Goal: Navigation & Orientation: Find specific page/section

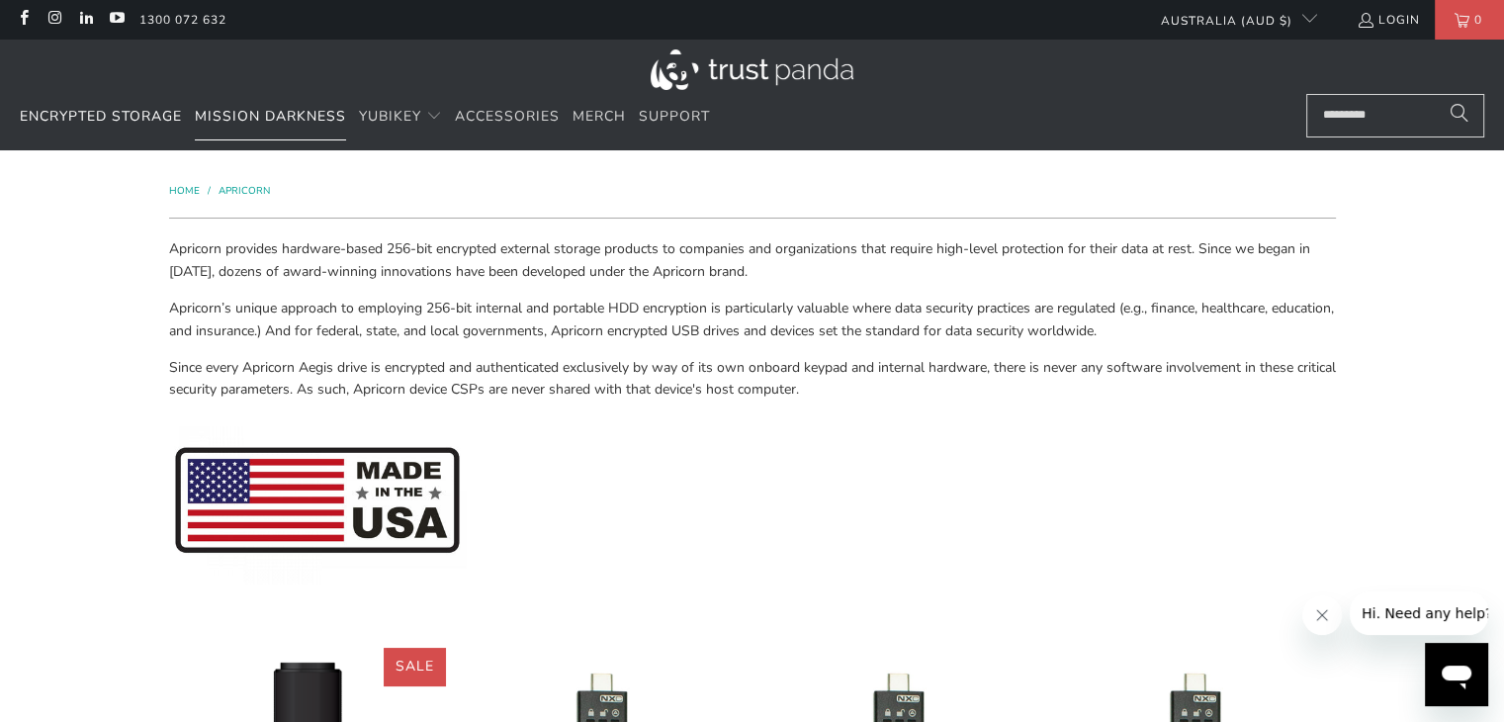
click at [254, 109] on span "Mission Darkness" at bounding box center [270, 116] width 151 height 19
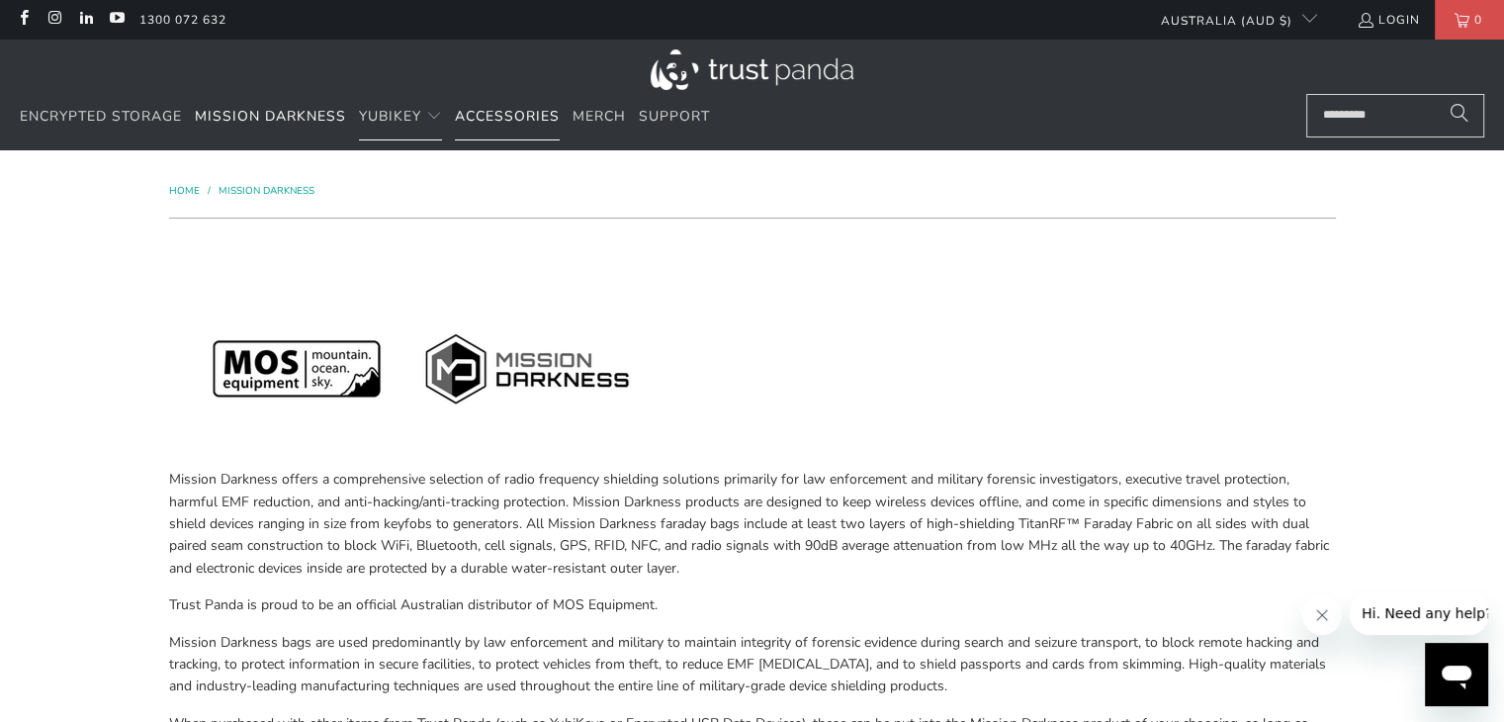
click at [514, 113] on span "Accessories" at bounding box center [507, 116] width 105 height 19
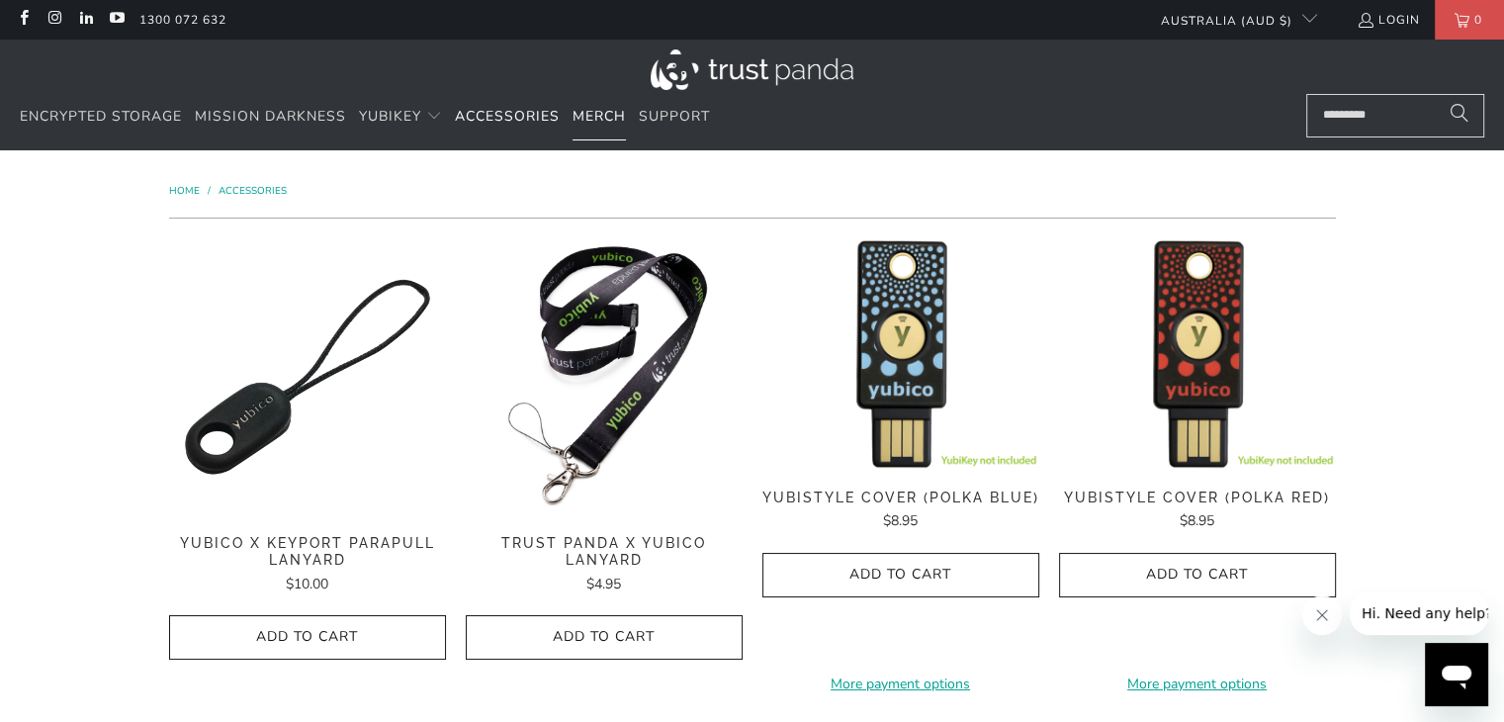
click at [610, 108] on span "Merch" at bounding box center [598, 116] width 53 height 19
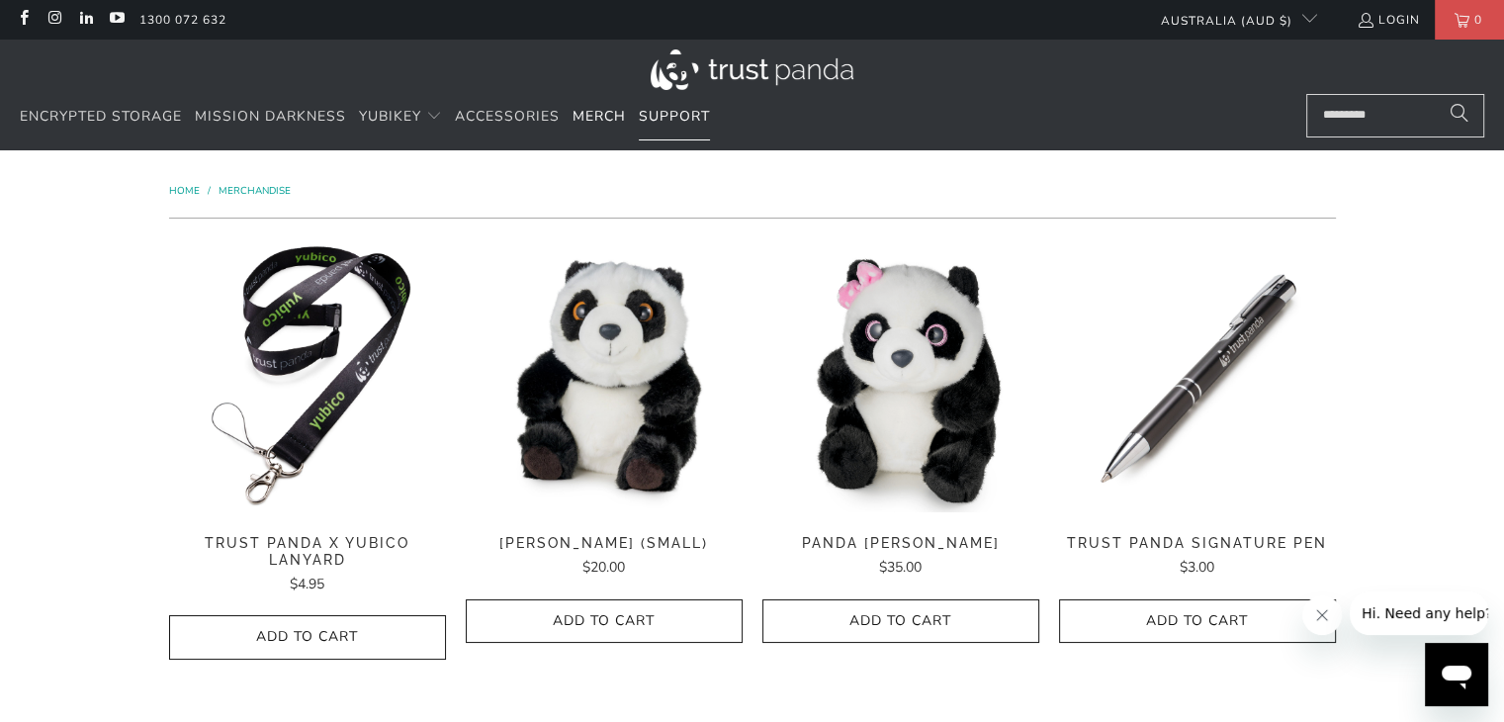
click at [704, 127] on link "Support" at bounding box center [674, 117] width 71 height 46
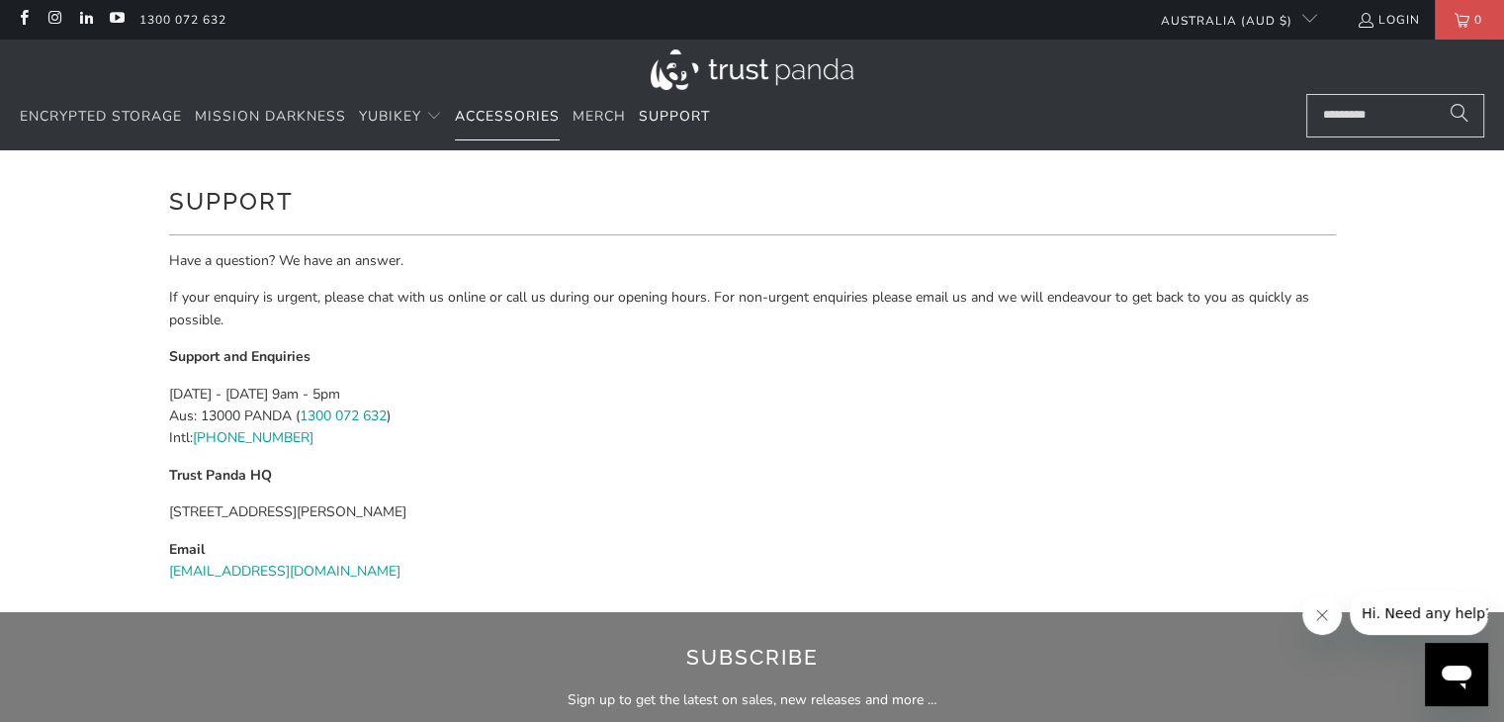
click at [461, 123] on span "Accessories" at bounding box center [507, 116] width 105 height 19
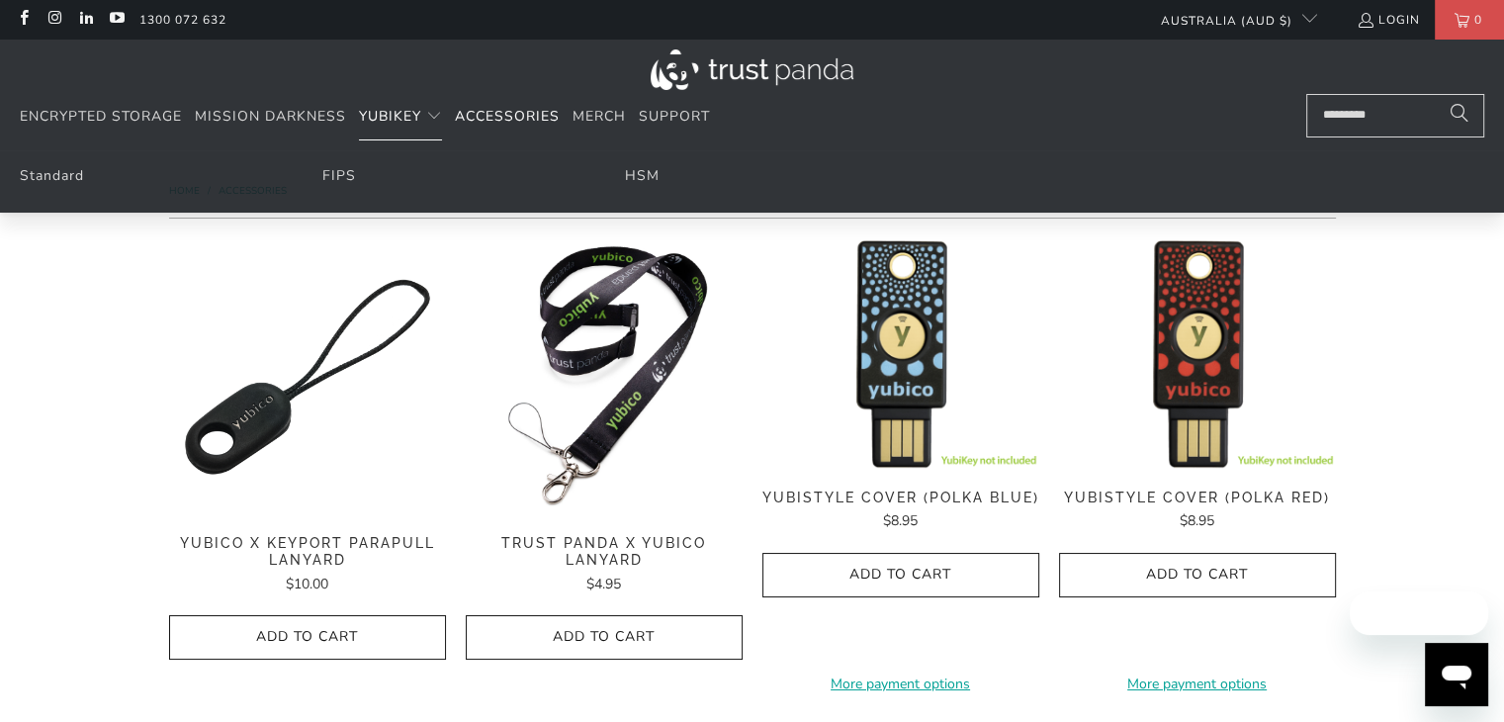
click at [414, 99] on summary "YubiKey" at bounding box center [400, 117] width 83 height 46
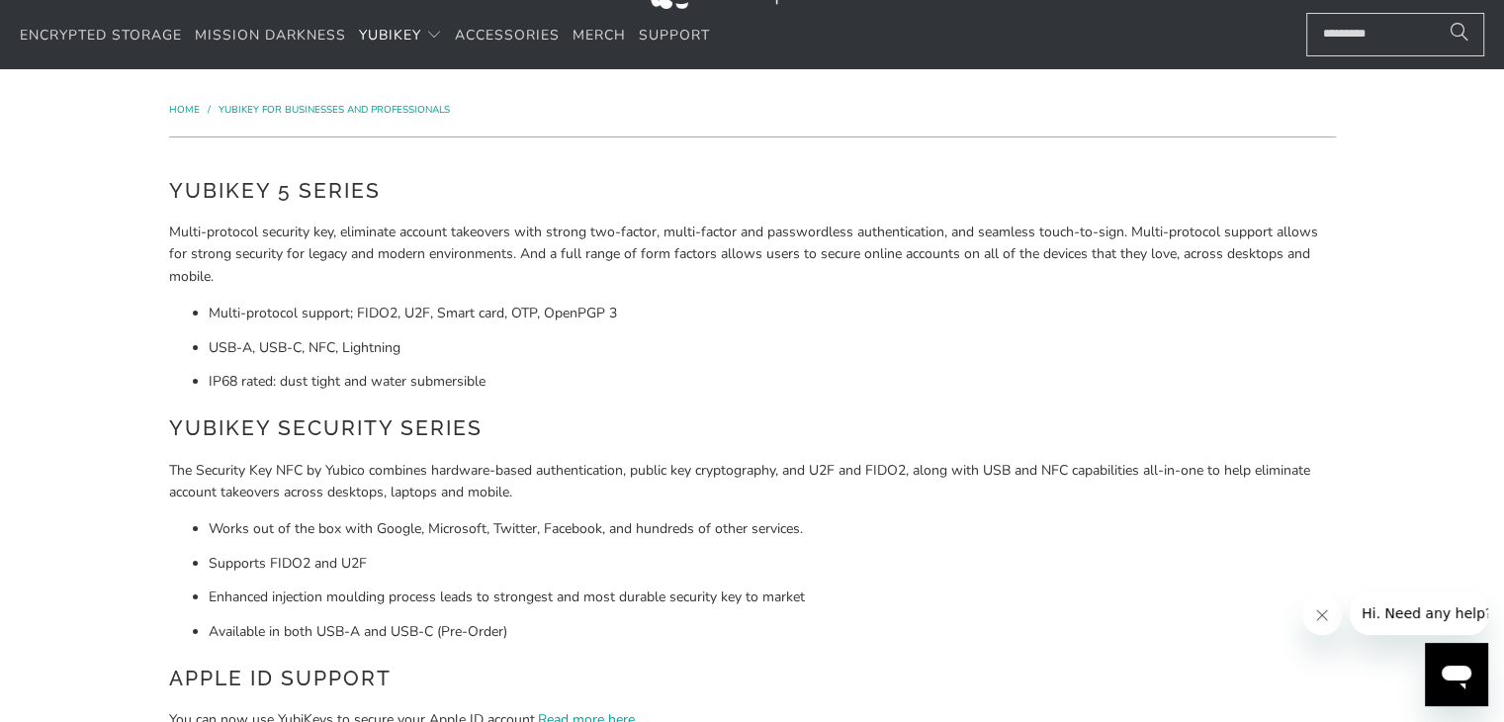
scroll to position [43, 0]
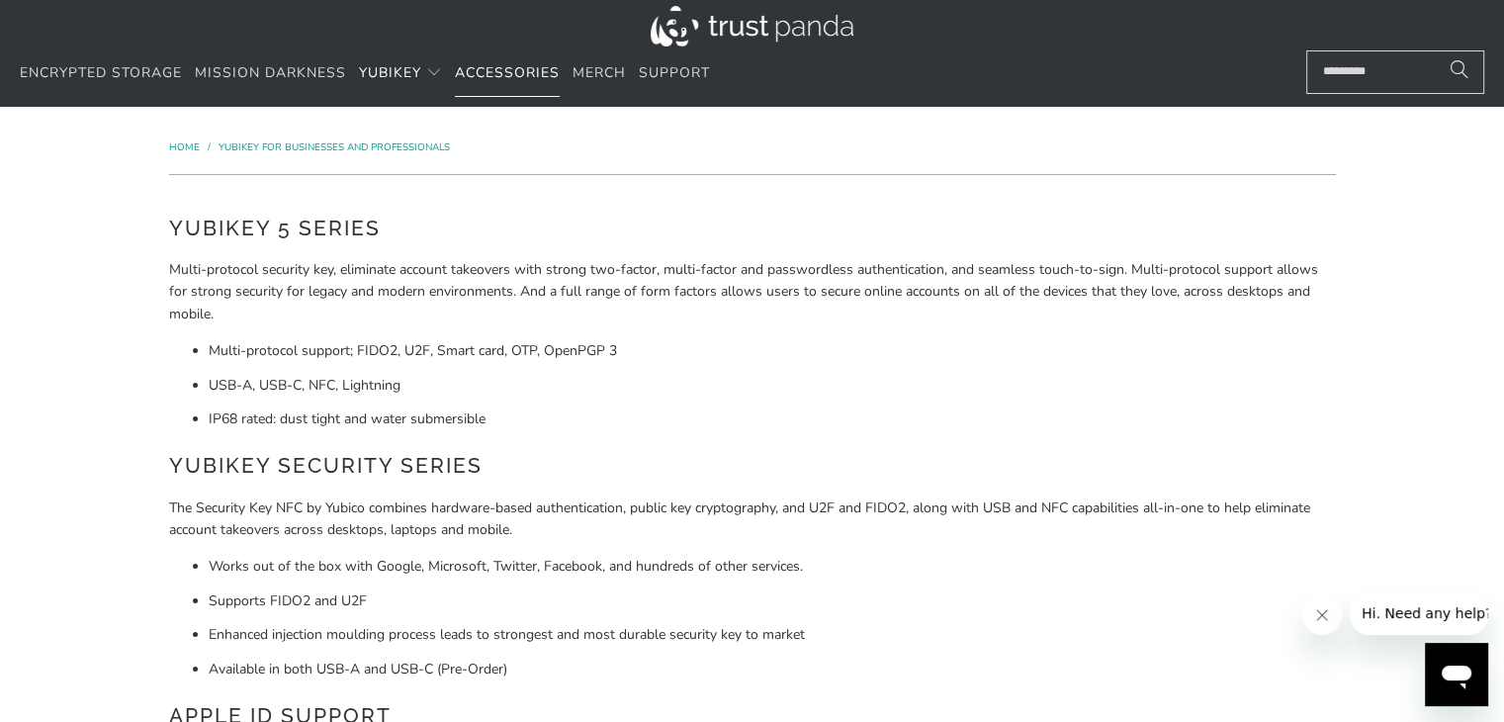
click at [487, 95] on link "Accessories" at bounding box center [507, 73] width 105 height 46
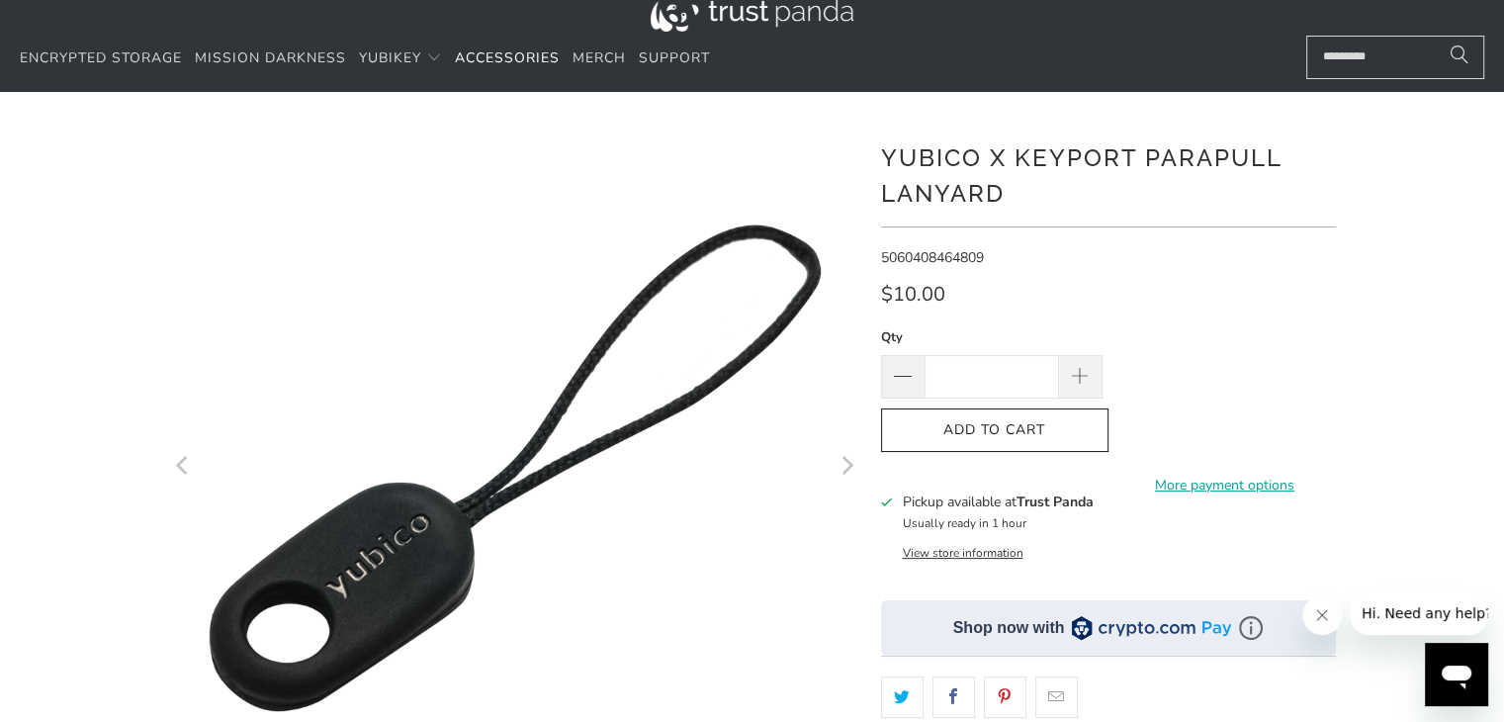
scroll to position [59, 0]
click at [845, 456] on icon "Next" at bounding box center [845, 465] width 19 height 415
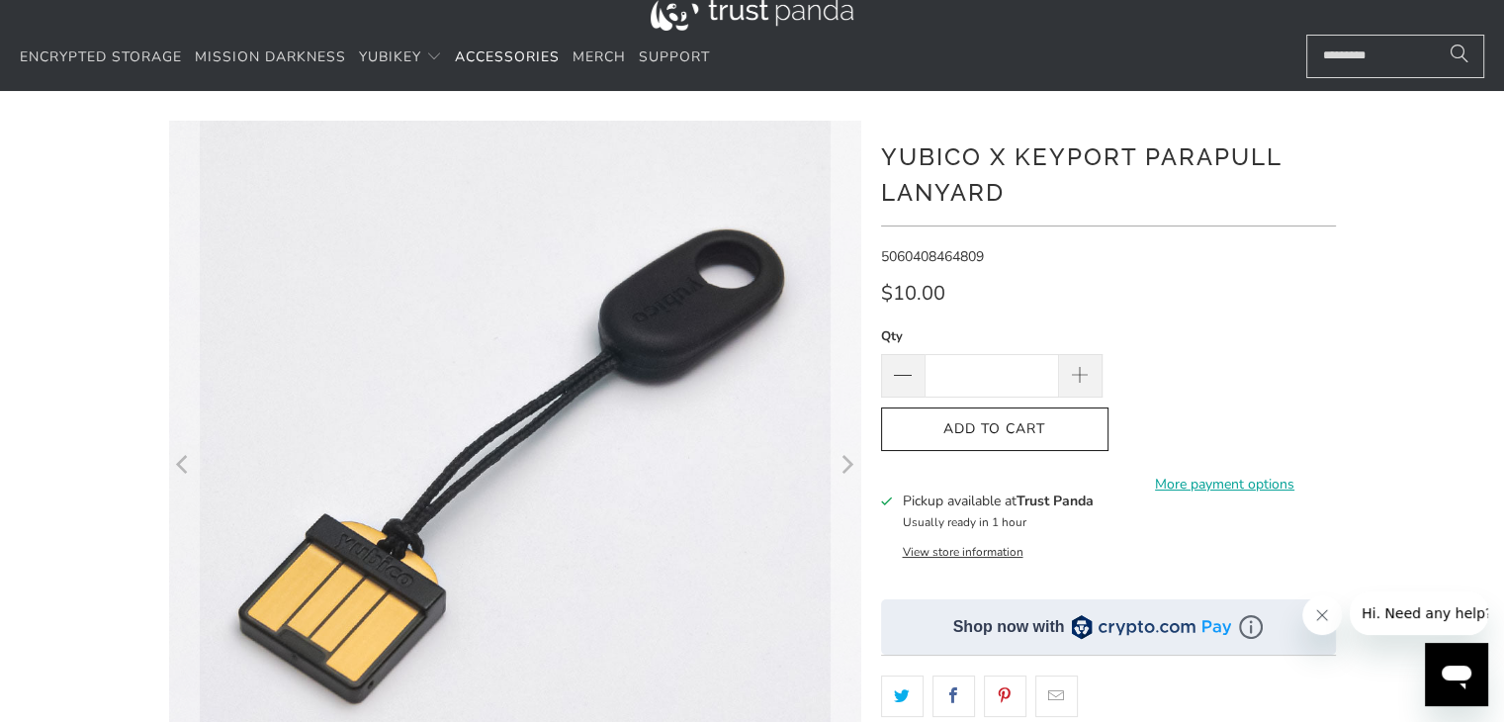
click at [845, 456] on icon "Next" at bounding box center [845, 465] width 19 height 415
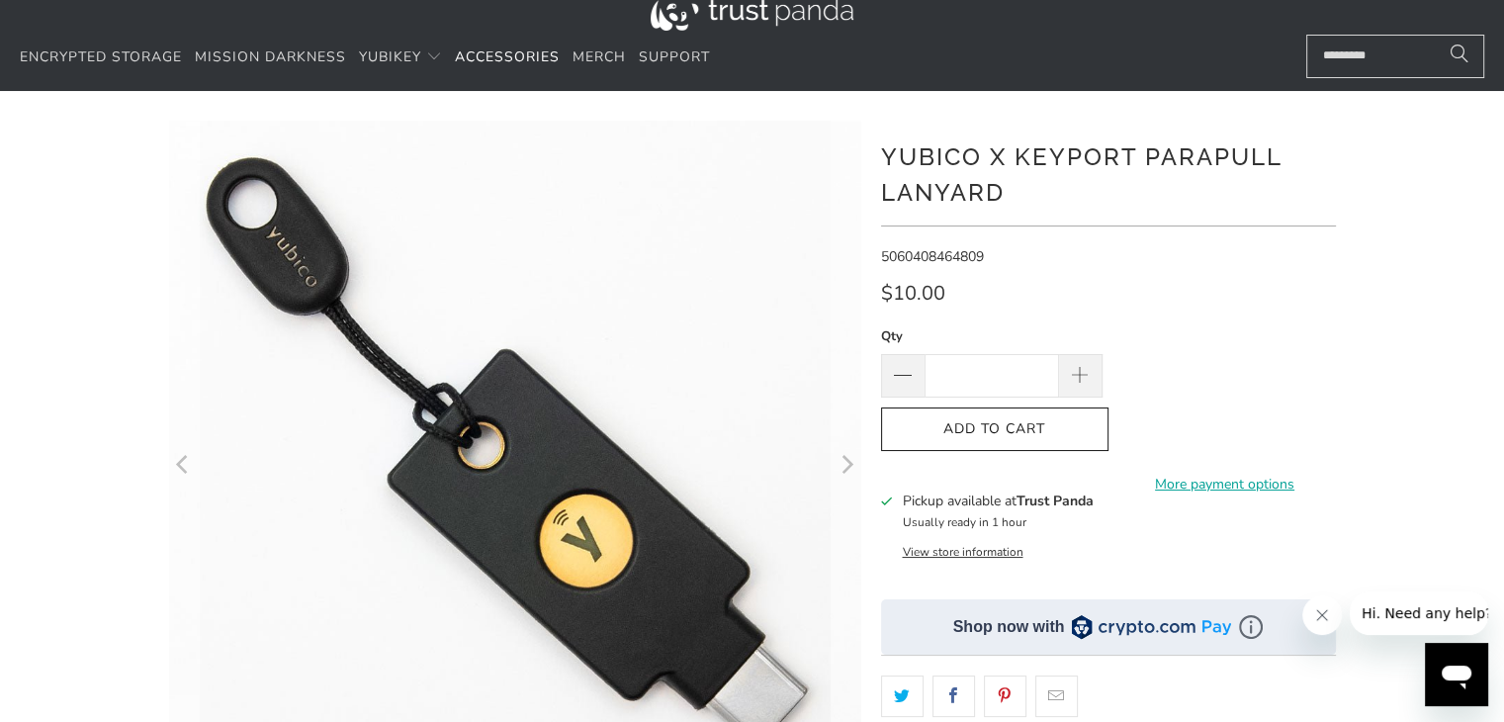
click at [845, 456] on icon "Next" at bounding box center [845, 465] width 19 height 415
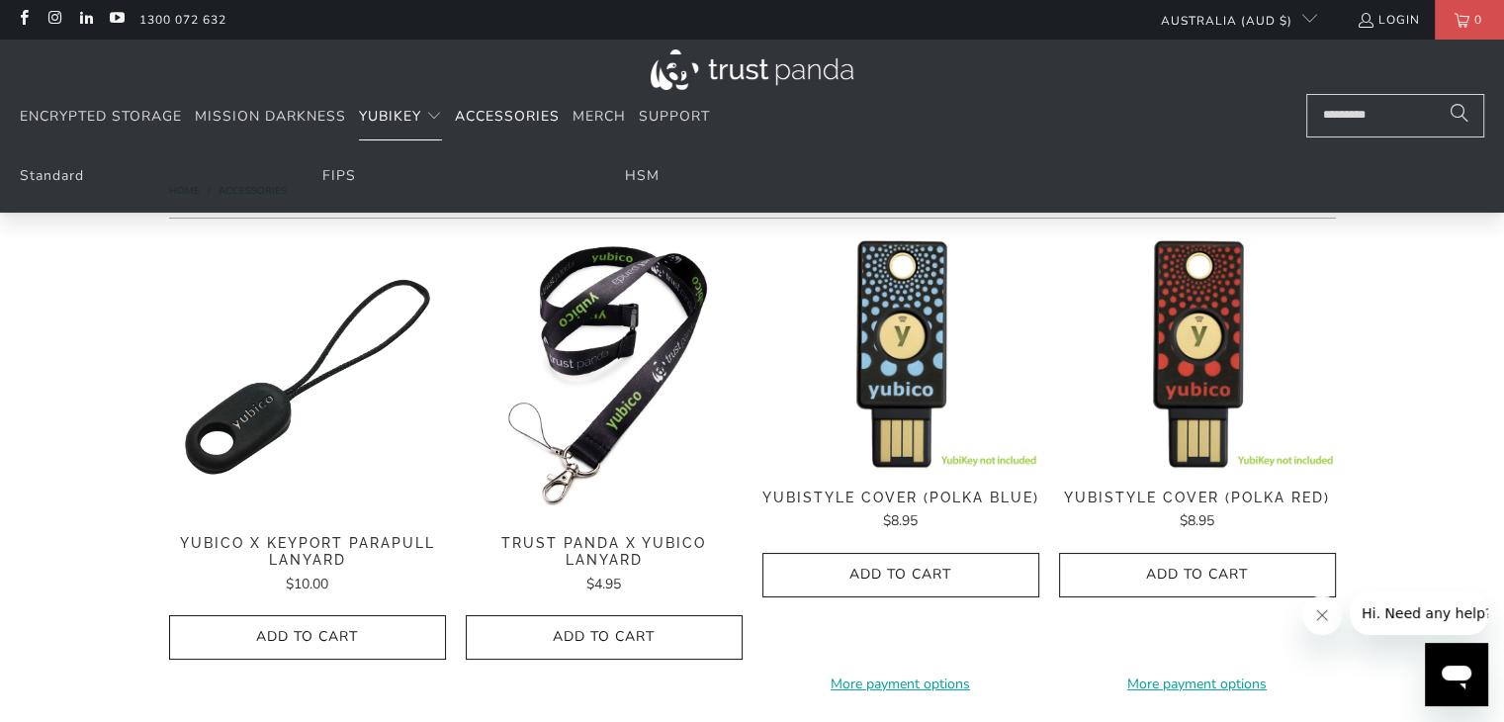
click at [375, 112] on span "YubiKey" at bounding box center [390, 116] width 62 height 19
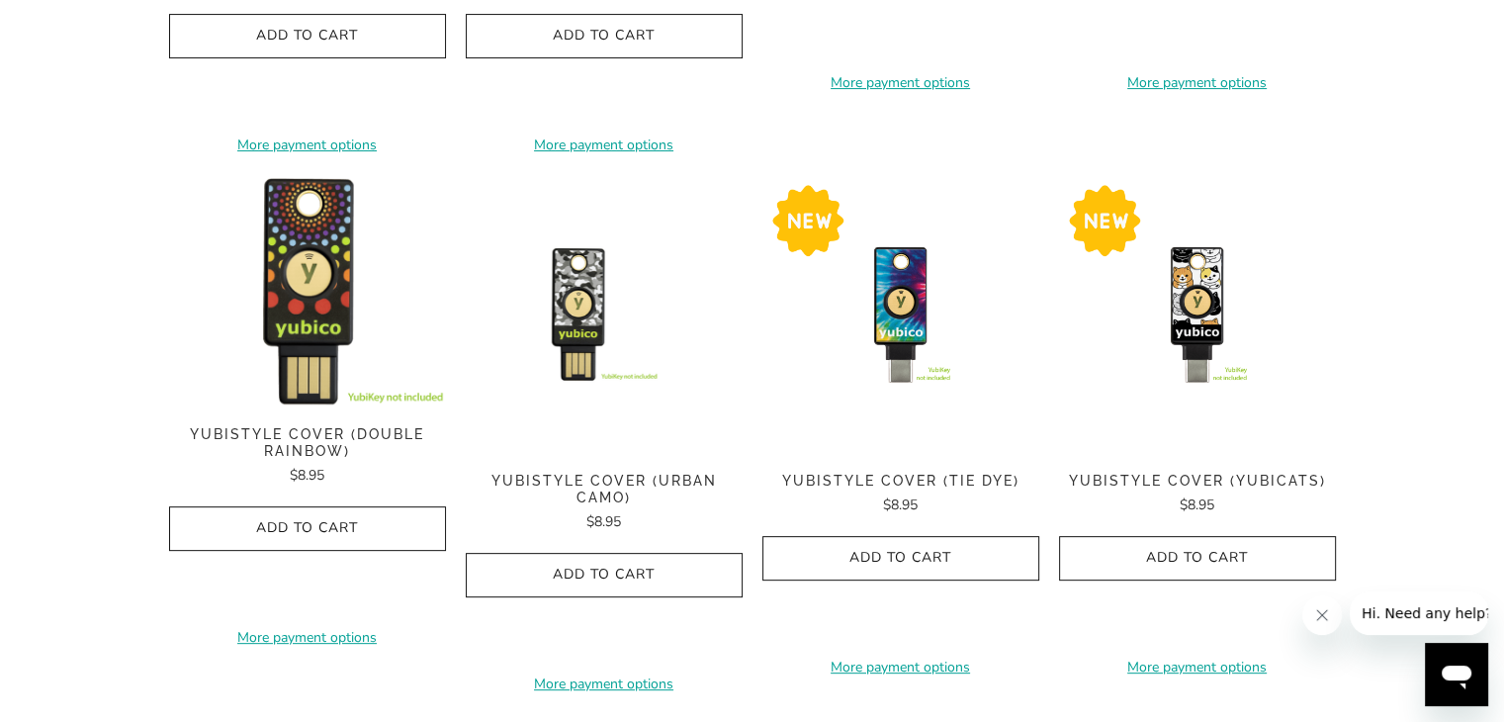
scroll to position [600, 0]
click at [627, 298] on img at bounding box center [604, 315] width 277 height 277
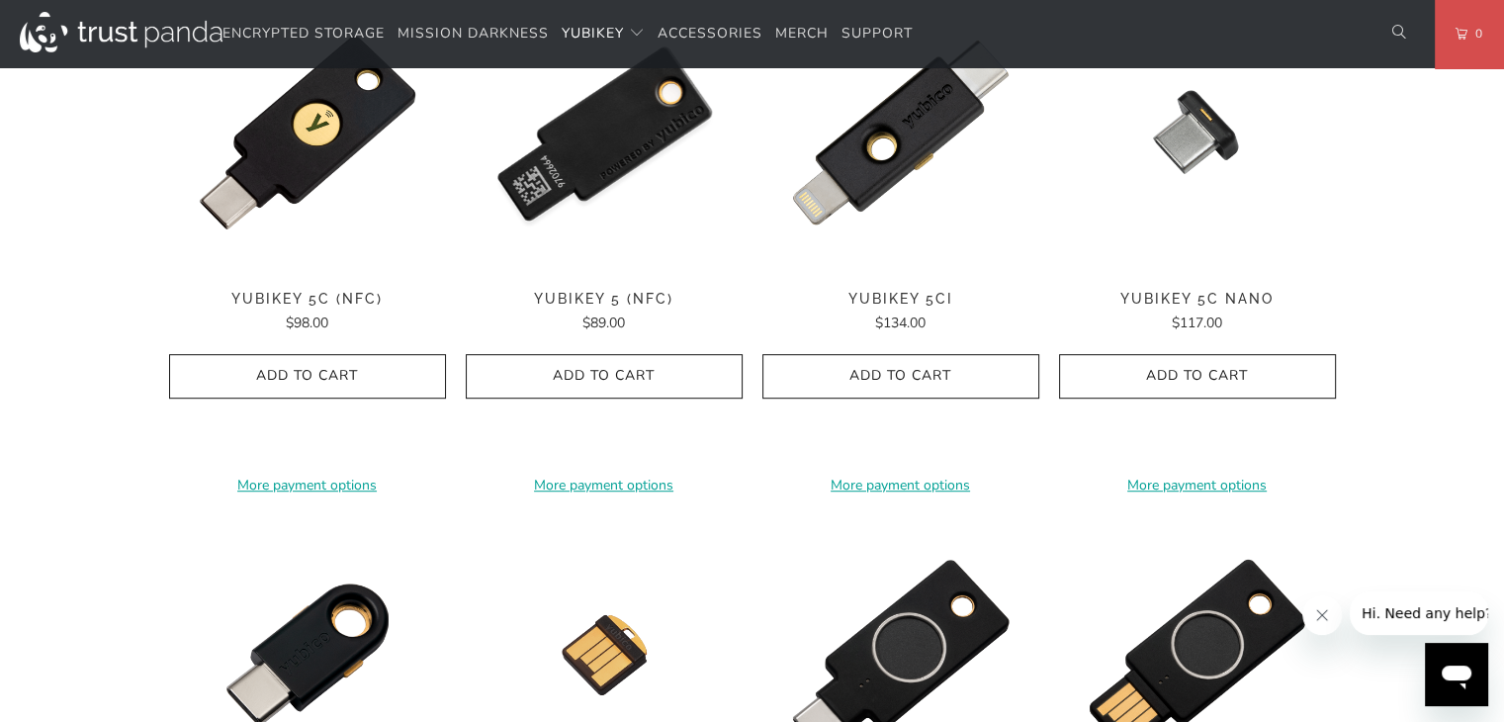
scroll to position [1091, 0]
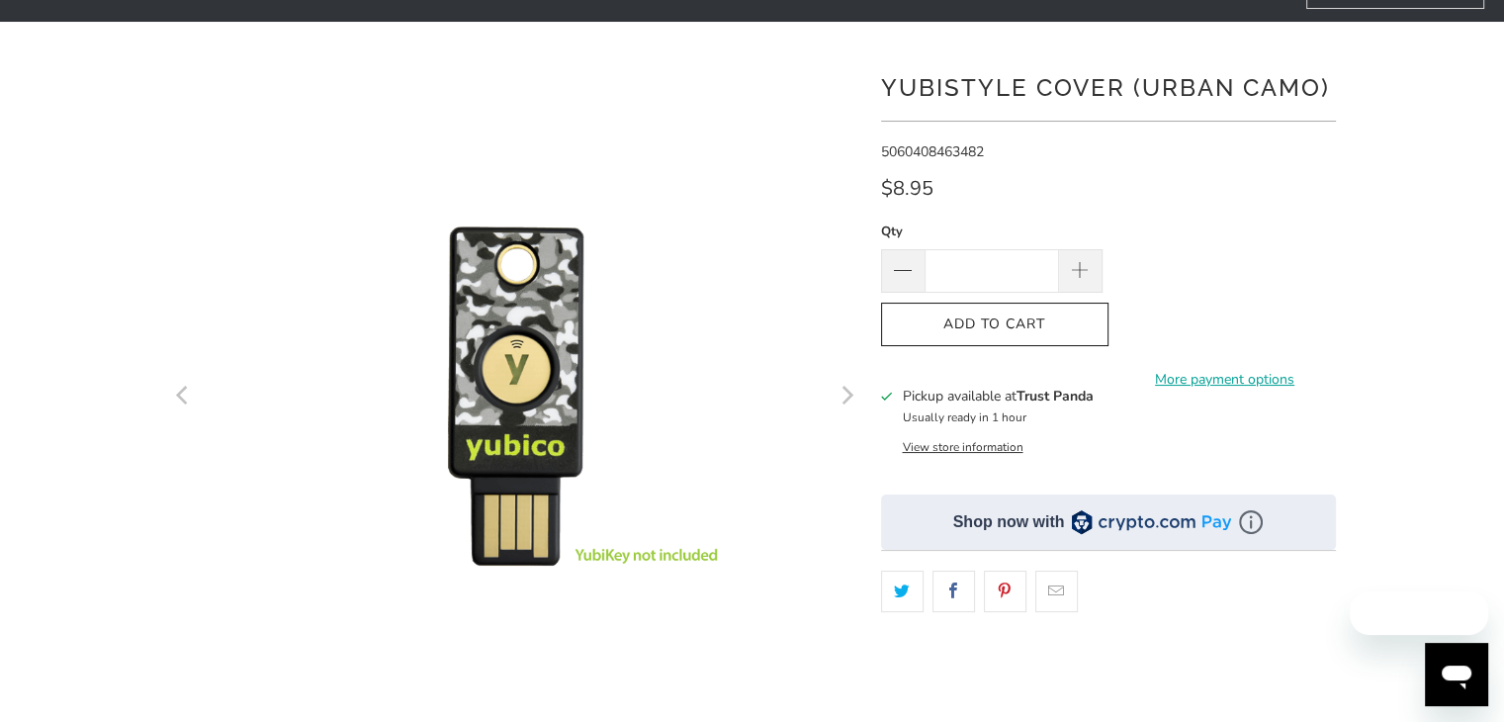
scroll to position [146, 0]
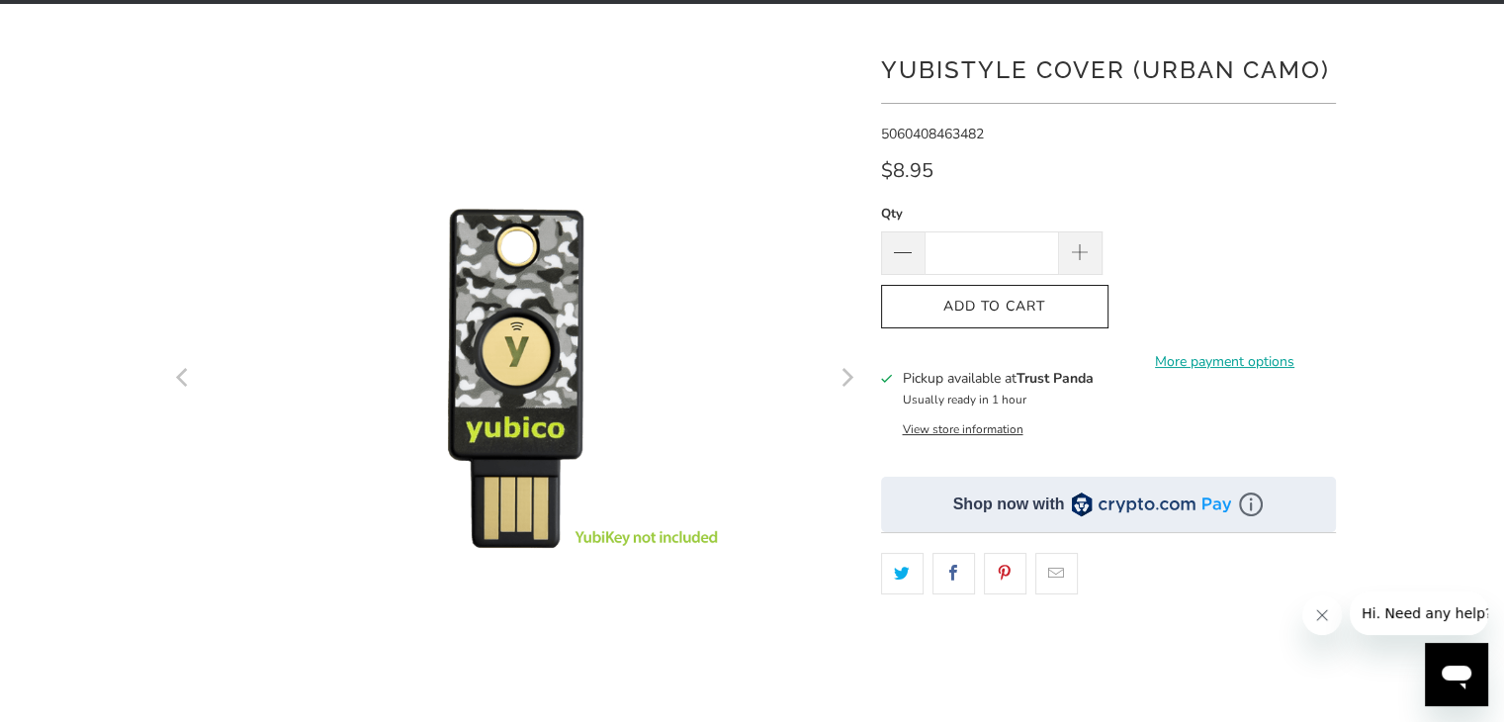
click at [834, 380] on button "Next" at bounding box center [846, 380] width 32 height 692
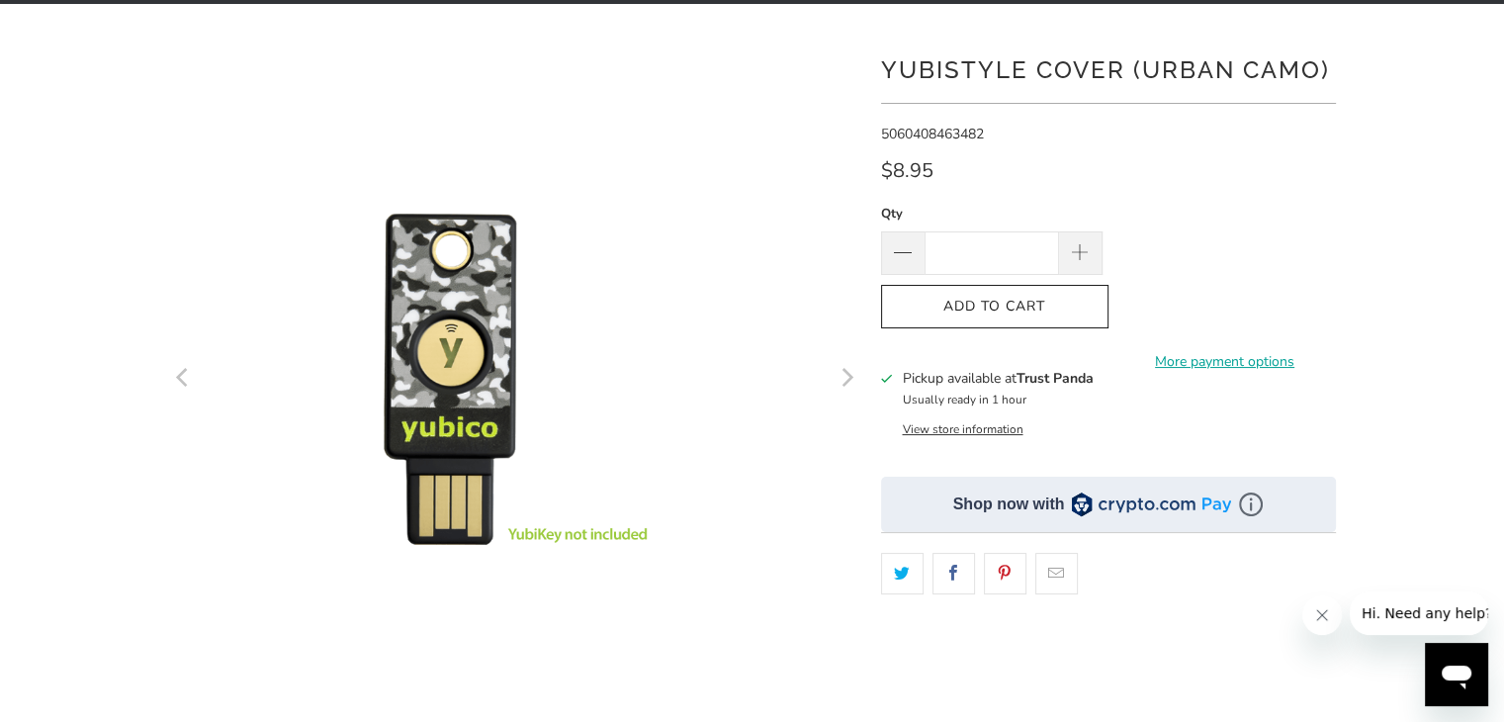
click at [834, 380] on button "Next" at bounding box center [846, 380] width 32 height 692
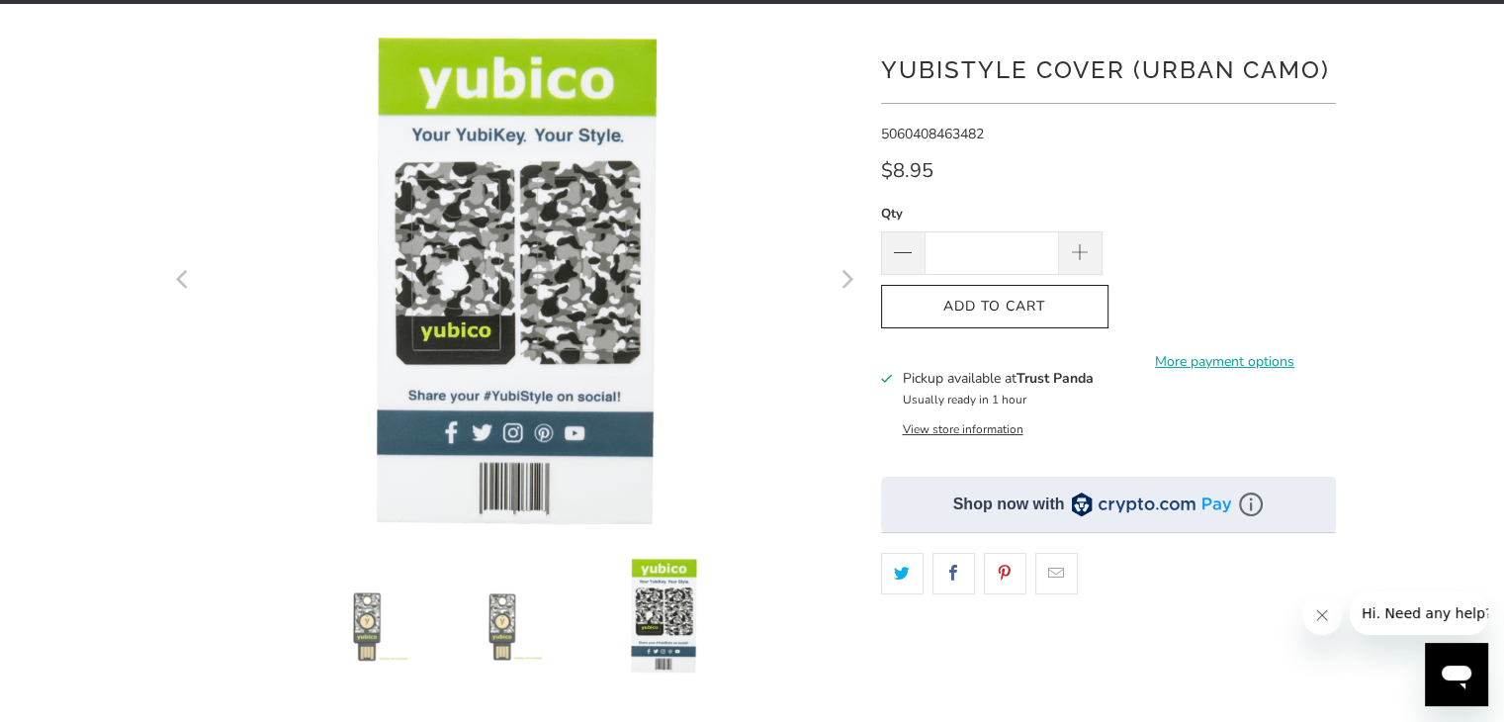
click at [834, 380] on button "Next" at bounding box center [846, 281] width 32 height 494
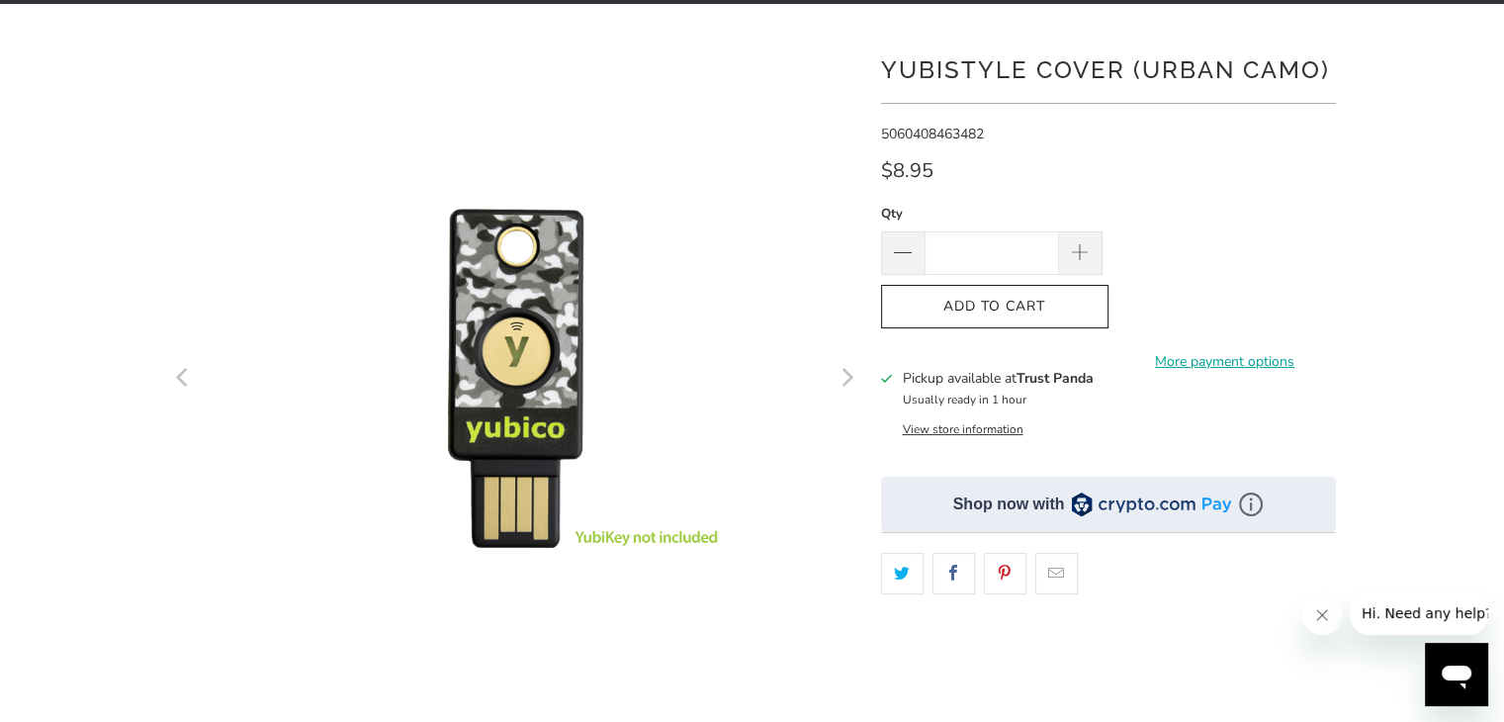
scroll to position [0, 0]
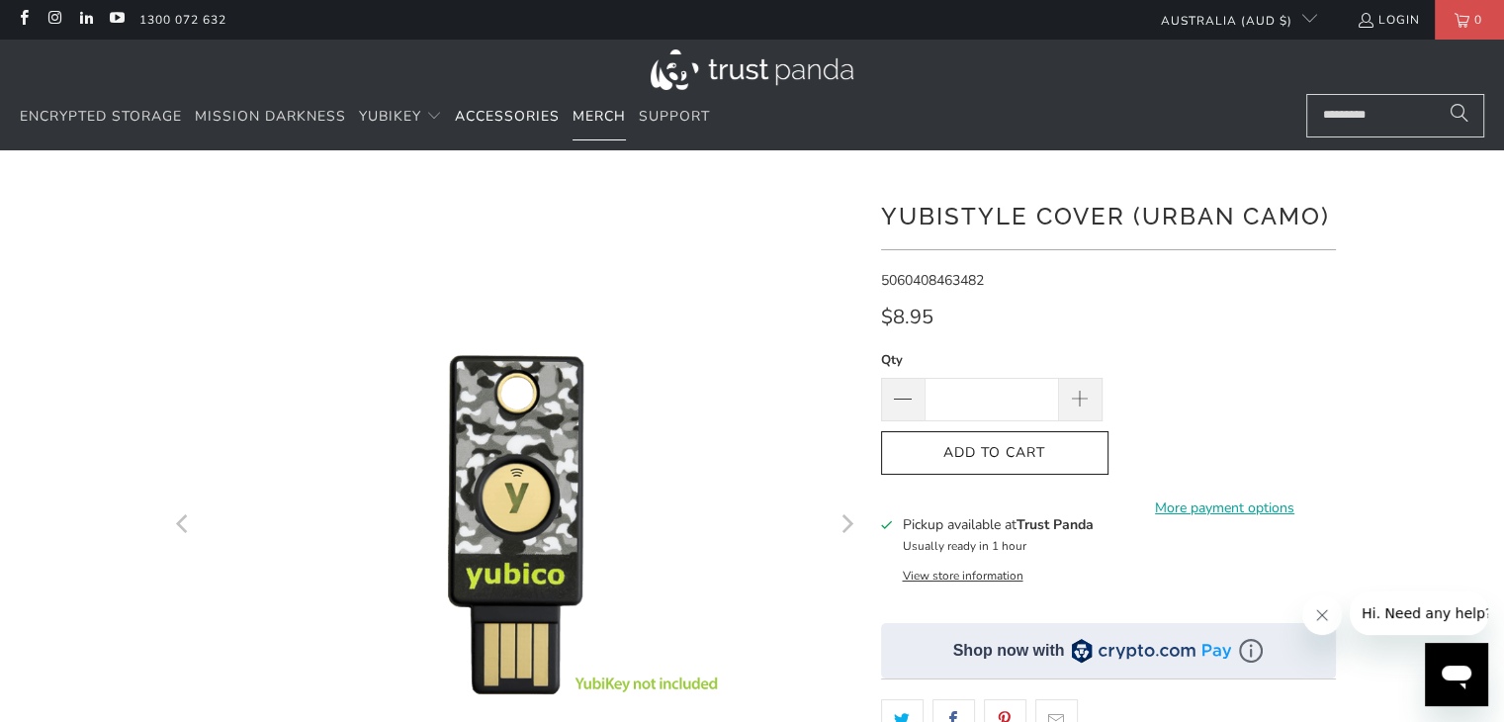
click at [613, 138] on link "Merch" at bounding box center [598, 117] width 53 height 46
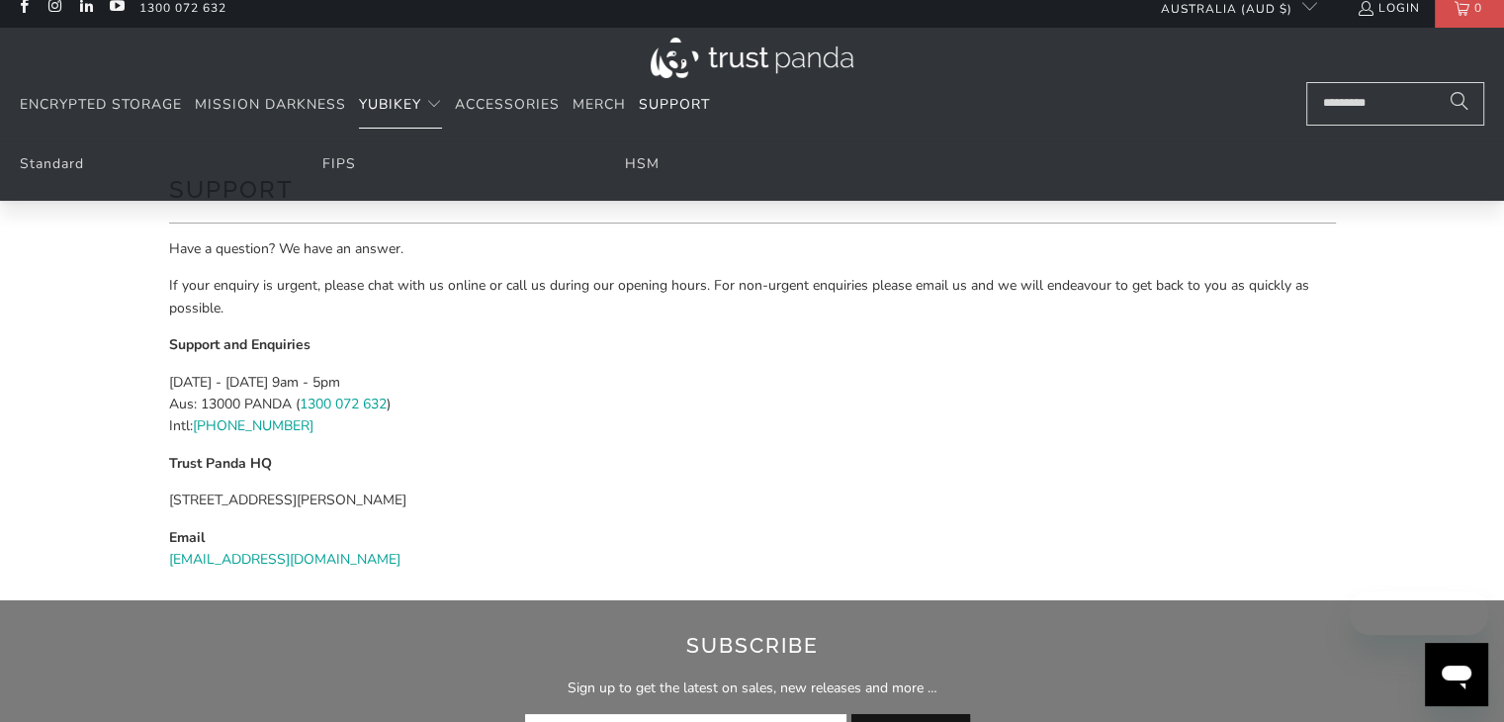
click at [391, 104] on span "YubiKey" at bounding box center [390, 104] width 62 height 19
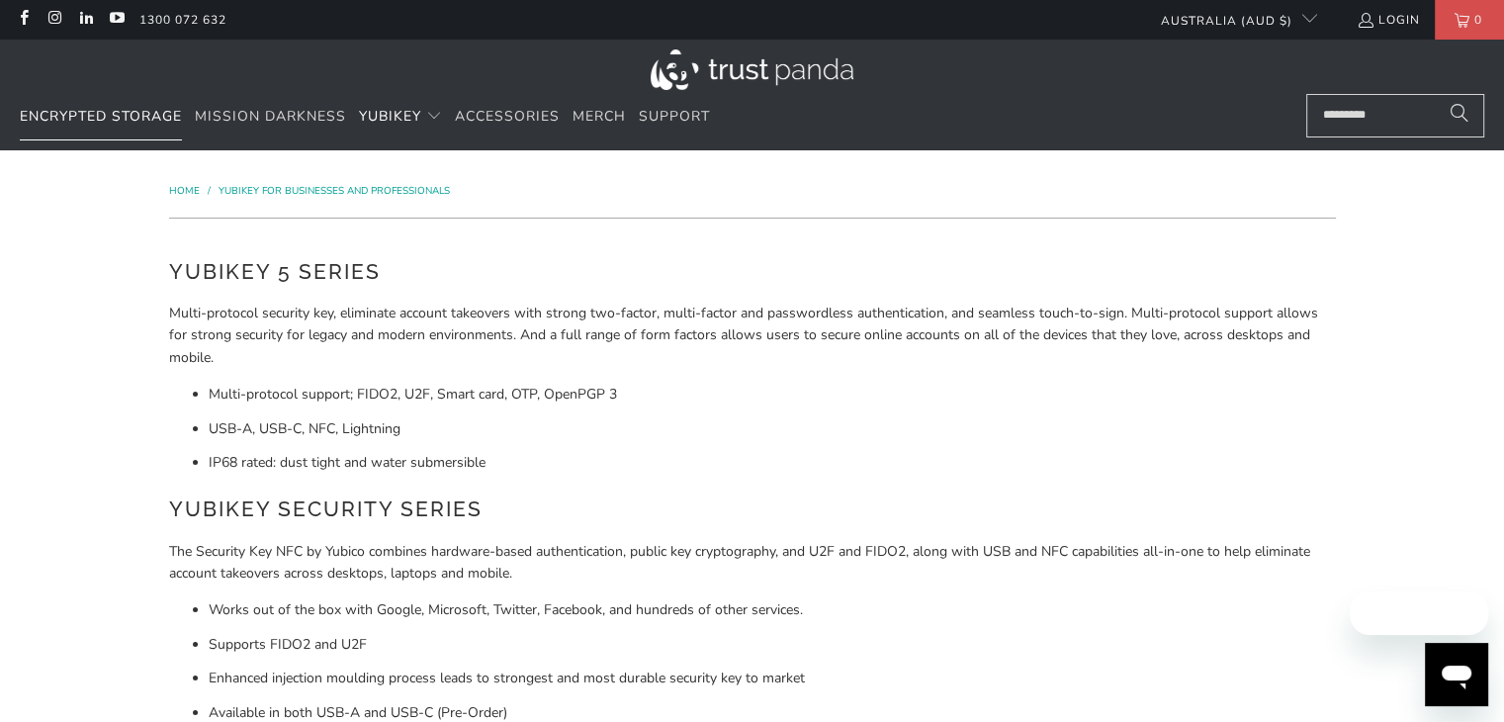
click at [134, 112] on span "Encrypted Storage" at bounding box center [101, 116] width 162 height 19
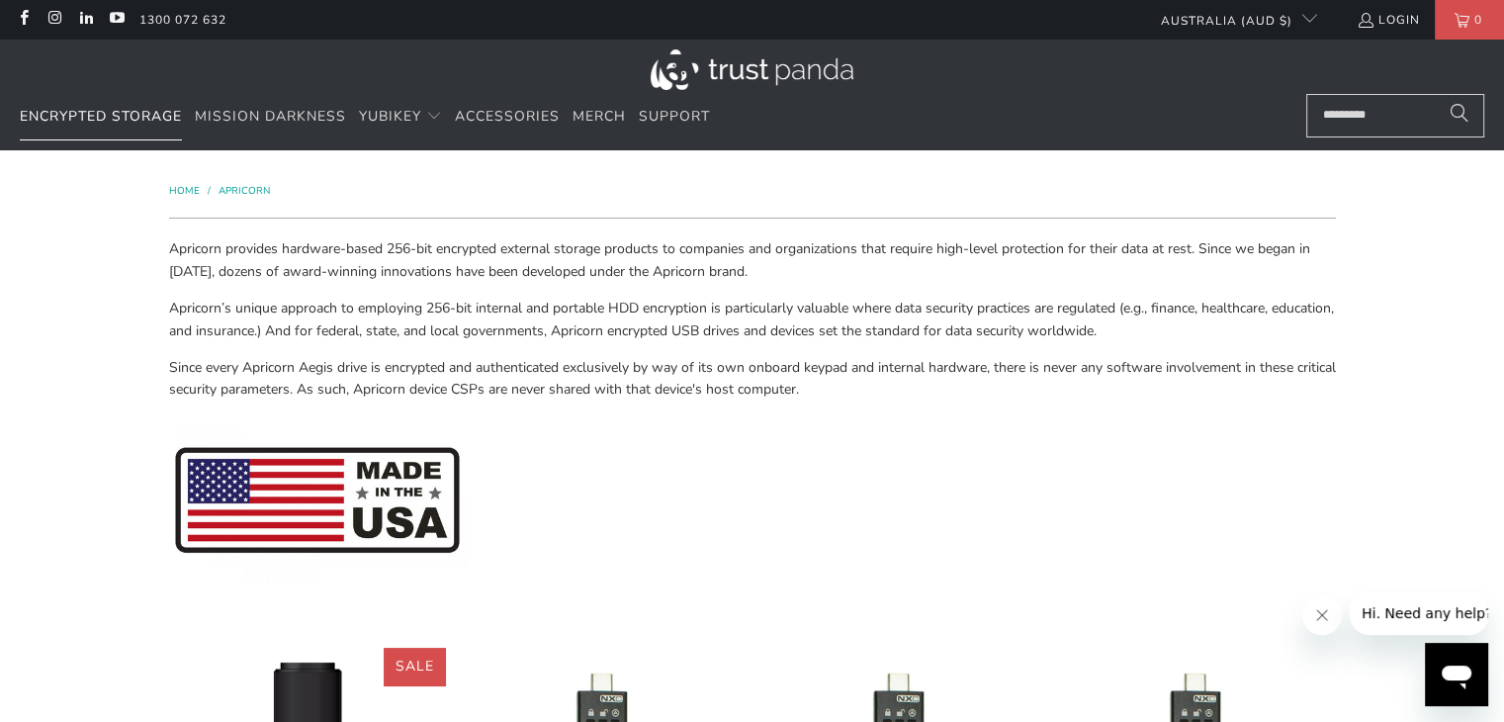
click at [128, 106] on link "Encrypted Storage" at bounding box center [101, 117] width 162 height 46
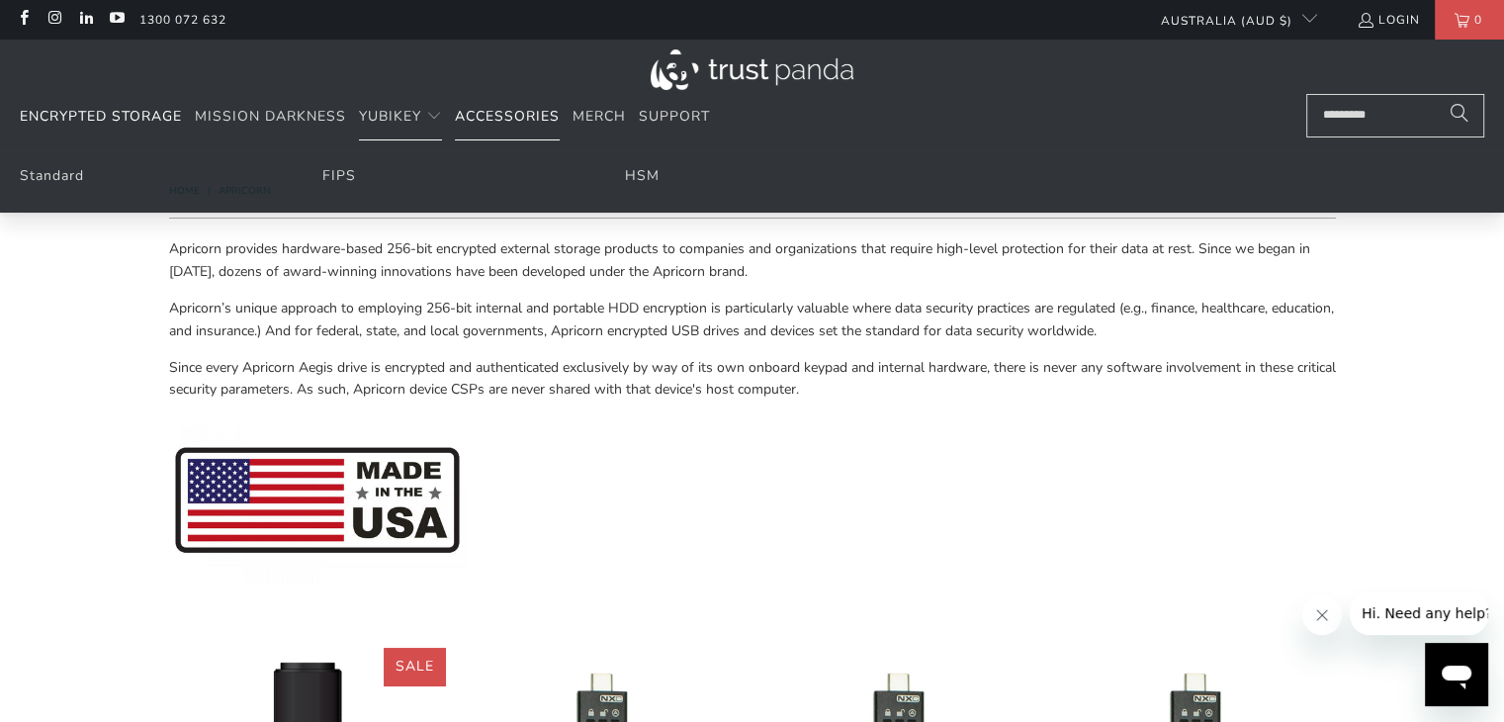
click at [488, 120] on span "Accessories" at bounding box center [507, 116] width 105 height 19
